Goal: Task Accomplishment & Management: Manage account settings

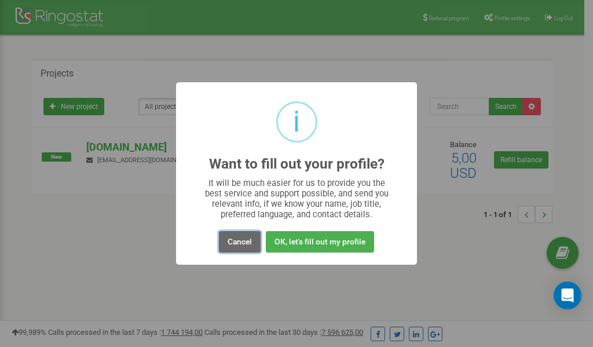
click at [244, 240] on button "Cancel" at bounding box center [240, 241] width 42 height 21
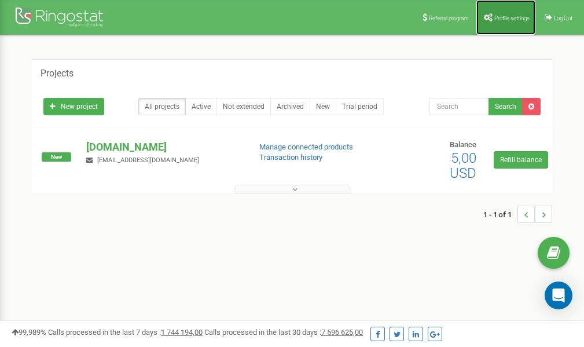
click at [508, 15] on span "Profile settings" at bounding box center [511, 18] width 35 height 6
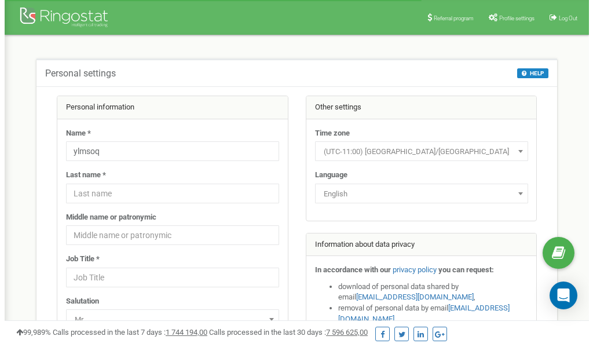
scroll to position [58, 0]
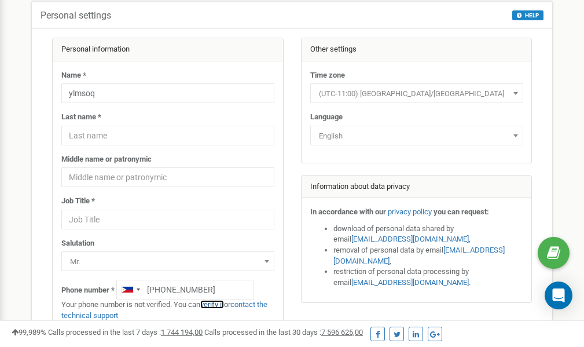
click at [219, 304] on link "verify it" at bounding box center [212, 304] width 24 height 9
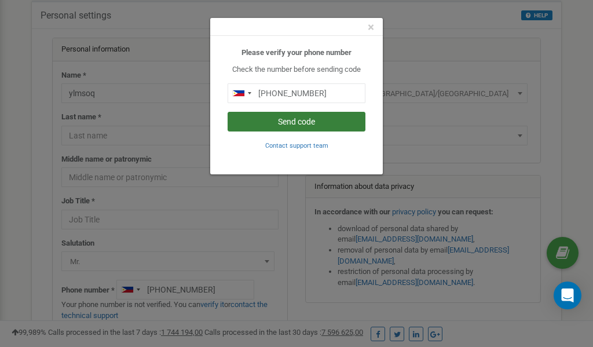
click at [291, 120] on button "Send code" at bounding box center [296, 122] width 138 height 20
